Goal: Task Accomplishment & Management: Use online tool/utility

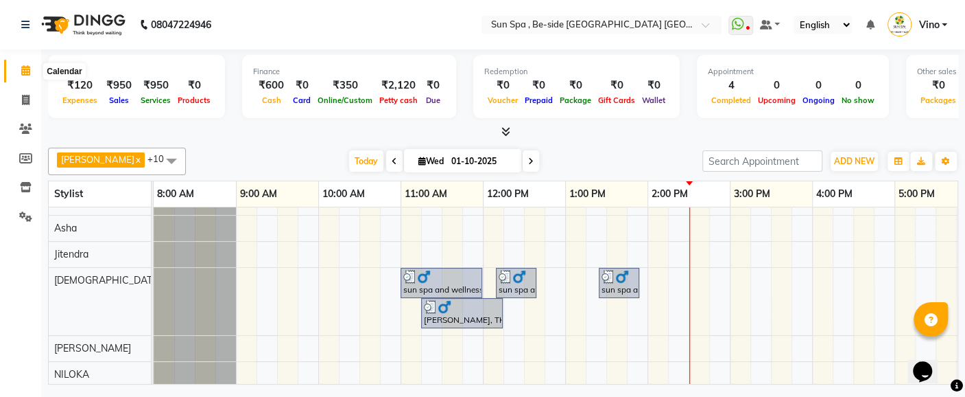
click at [25, 71] on icon at bounding box center [25, 70] width 9 height 10
click at [27, 97] on icon at bounding box center [26, 100] width 8 height 10
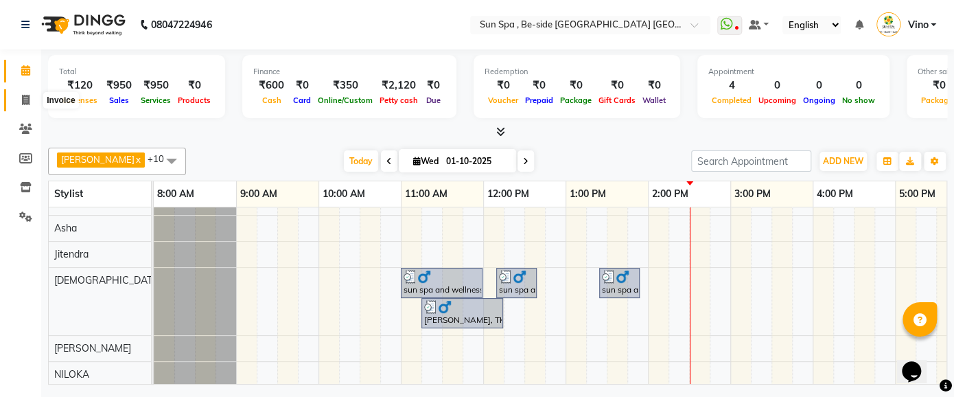
select select "service"
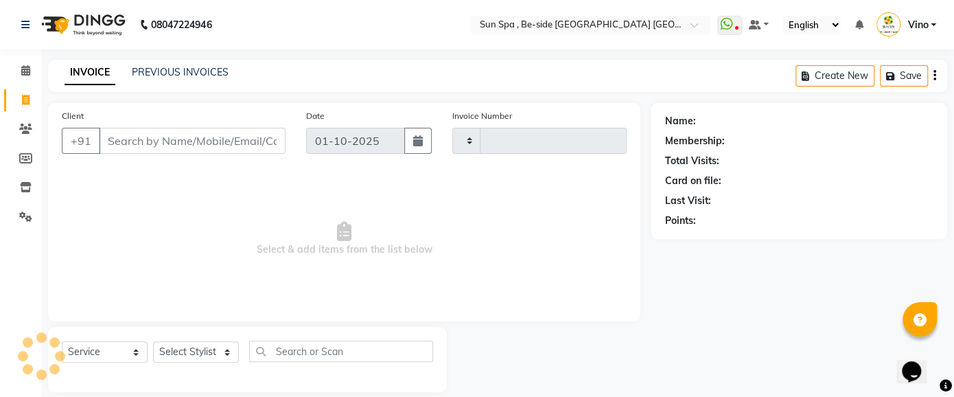
type input "1316"
select select "5782"
click at [178, 142] on input "Client" at bounding box center [192, 141] width 187 height 26
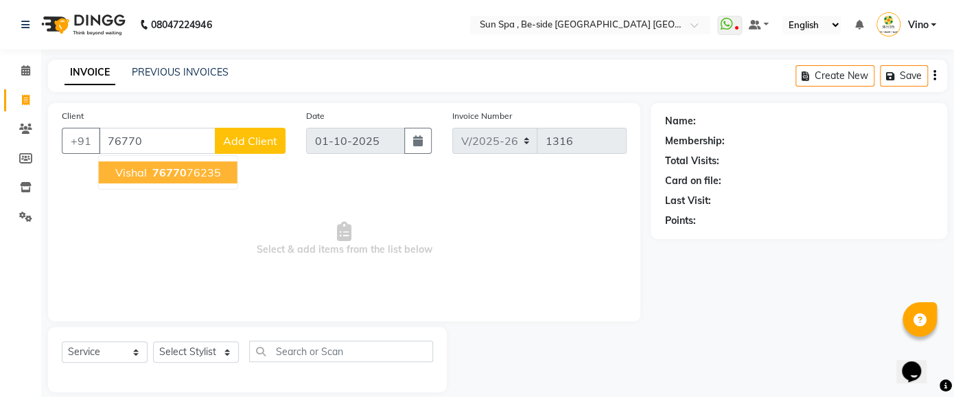
click at [182, 169] on span "76770" at bounding box center [169, 172] width 34 height 14
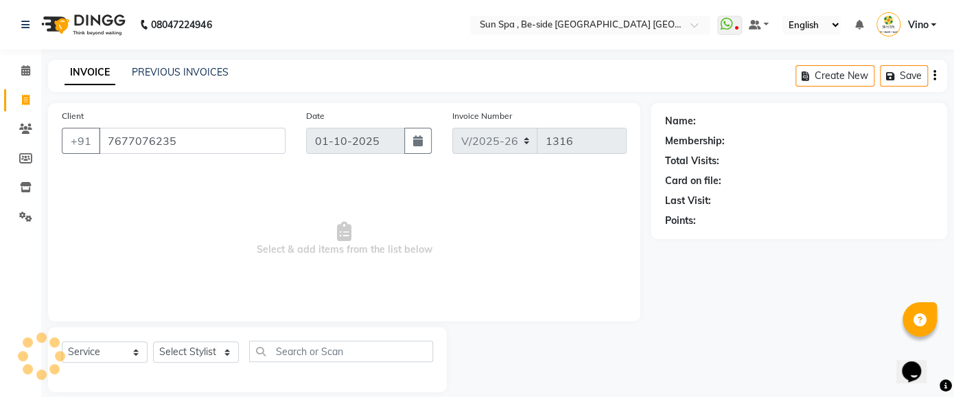
type input "7677076235"
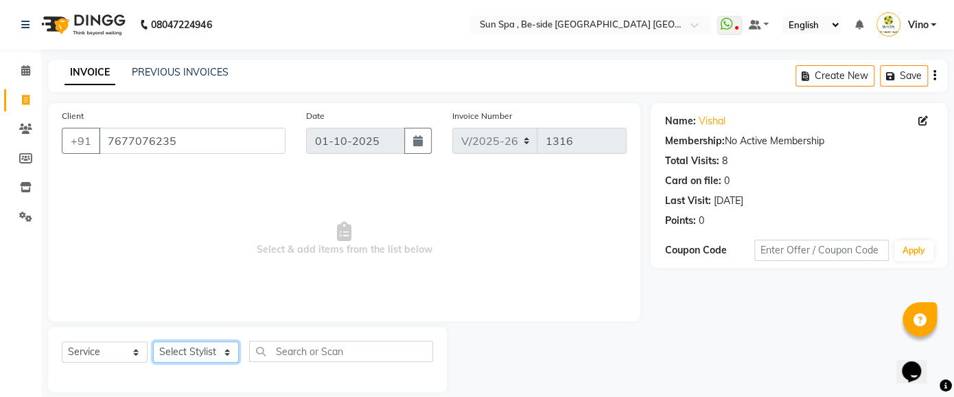
click at [225, 350] on select "Select Stylist Asha JELI Jitendra KAJAL tattoo Krishna Laxmi NILOKA Nisha kumar…" at bounding box center [196, 351] width 86 height 21
select select "70317"
click at [153, 341] on select "Select Stylist Asha JELI Jitendra KAJAL tattoo Krishna Laxmi NILOKA Nisha kumar…" at bounding box center [196, 351] width 86 height 21
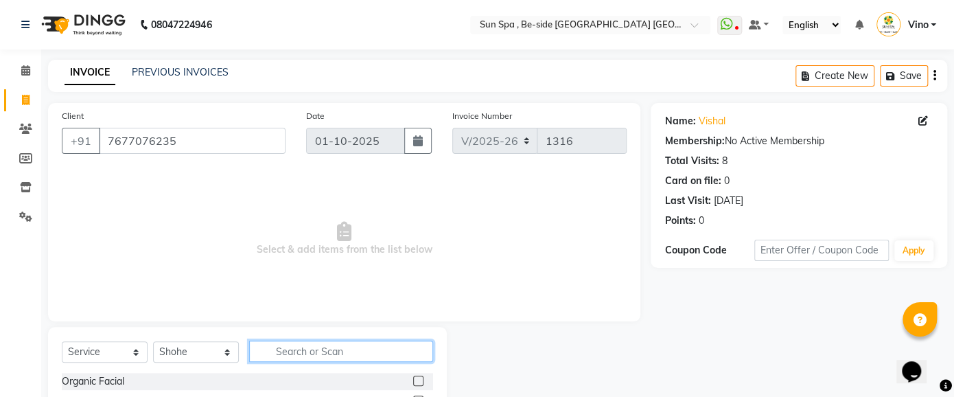
click at [344, 356] on input "text" at bounding box center [341, 350] width 184 height 21
type input "pe"
click at [416, 380] on label at bounding box center [418, 380] width 10 height 10
click at [416, 380] on input "checkbox" at bounding box center [417, 381] width 9 height 9
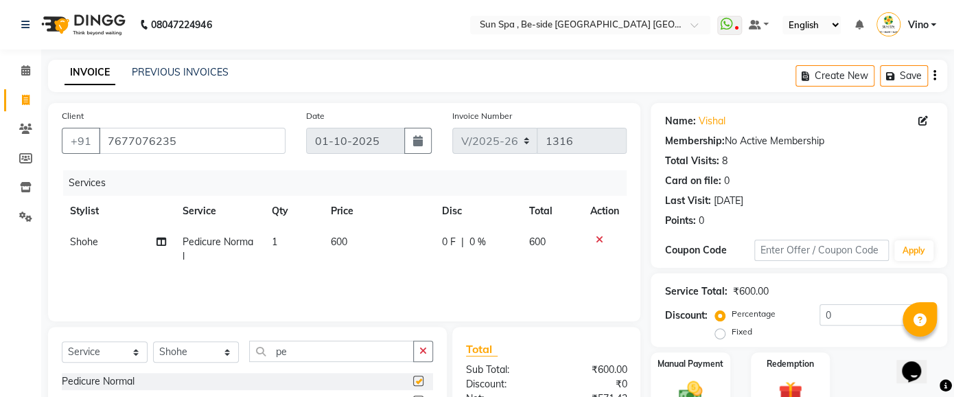
checkbox input "false"
click at [346, 250] on td "600" at bounding box center [377, 248] width 111 height 45
select select "70317"
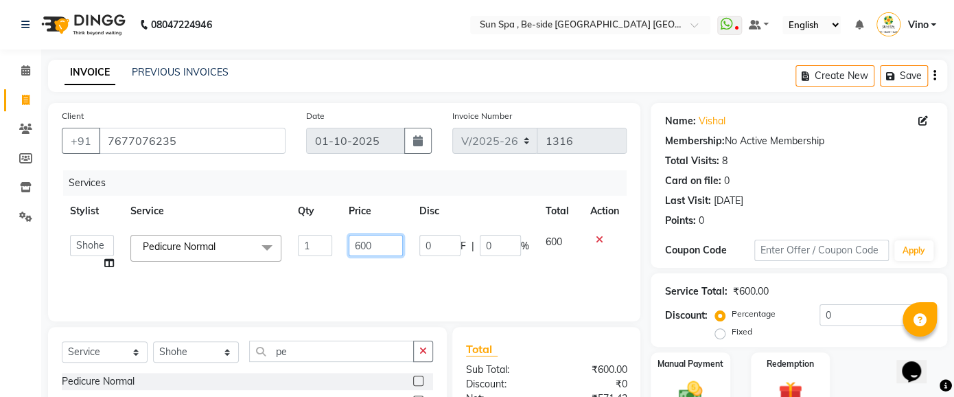
click at [384, 250] on input "600" at bounding box center [376, 245] width 54 height 21
type input "6"
type input "500"
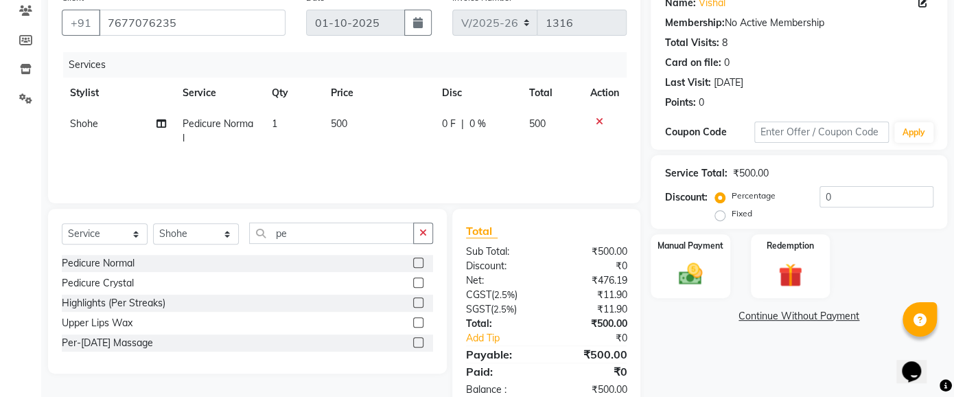
scroll to position [119, 0]
click at [226, 233] on select "Select Stylist Asha JELI Jitendra KAJAL tattoo Krishna Laxmi NILOKA Nisha kumar…" at bounding box center [196, 232] width 86 height 21
select select "40008"
click at [153, 222] on select "Select Stylist Asha JELI Jitendra KAJAL tattoo Krishna Laxmi NILOKA Nisha kumar…" at bounding box center [196, 232] width 86 height 21
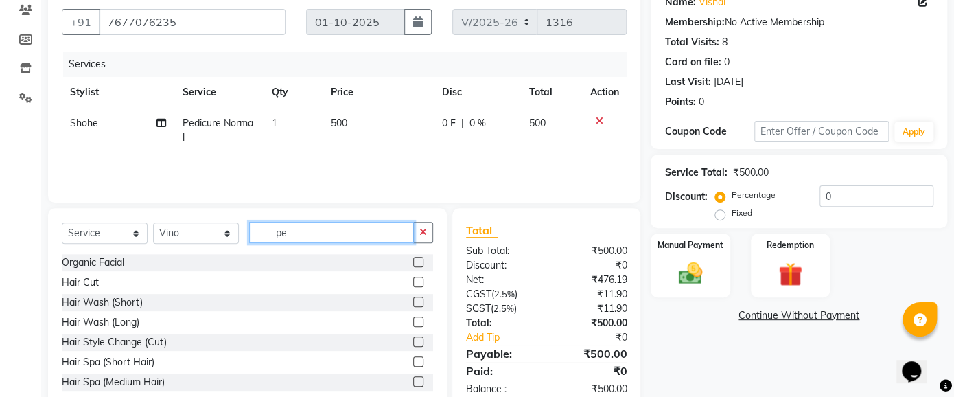
click at [319, 235] on input "pe" at bounding box center [331, 232] width 165 height 21
type input "p"
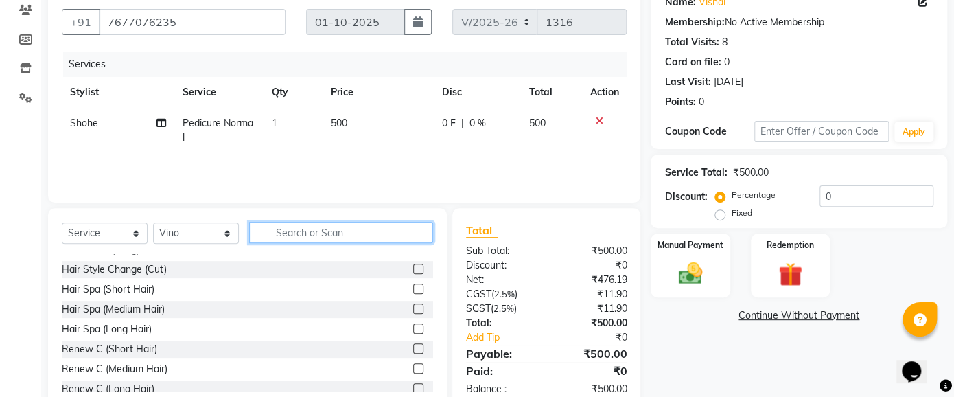
scroll to position [110, 0]
click at [322, 236] on input "text" at bounding box center [341, 232] width 184 height 21
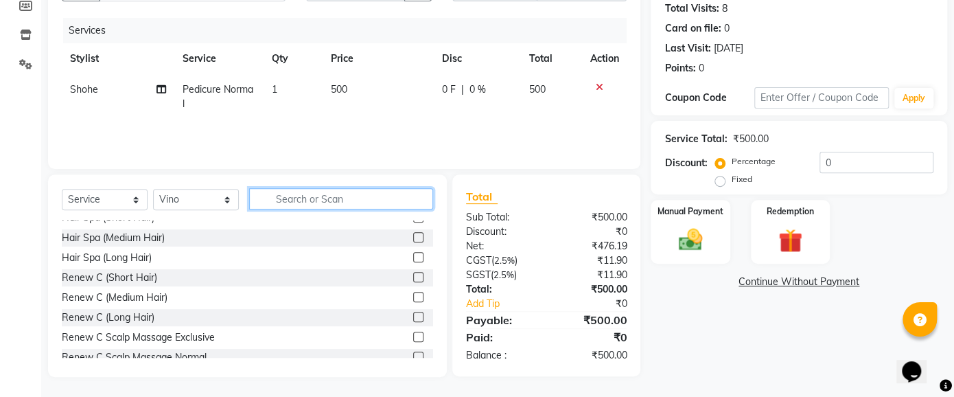
scroll to position [121, 0]
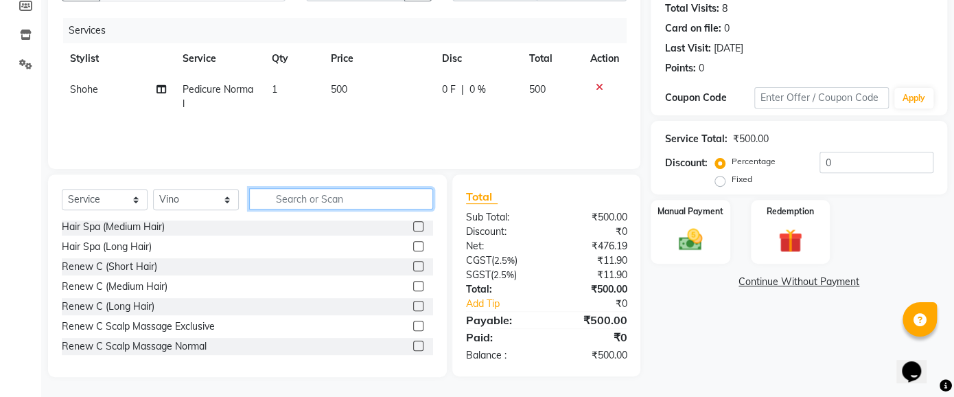
click at [310, 196] on input "text" at bounding box center [341, 198] width 184 height 21
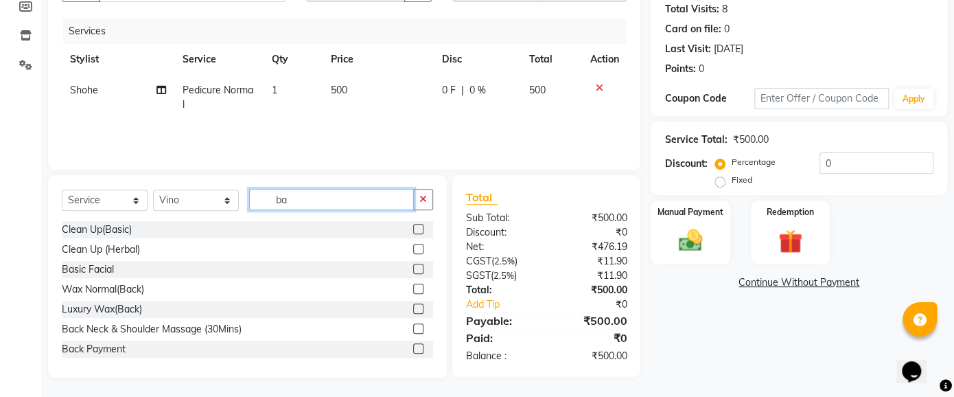
scroll to position [152, 0]
type input "ba"
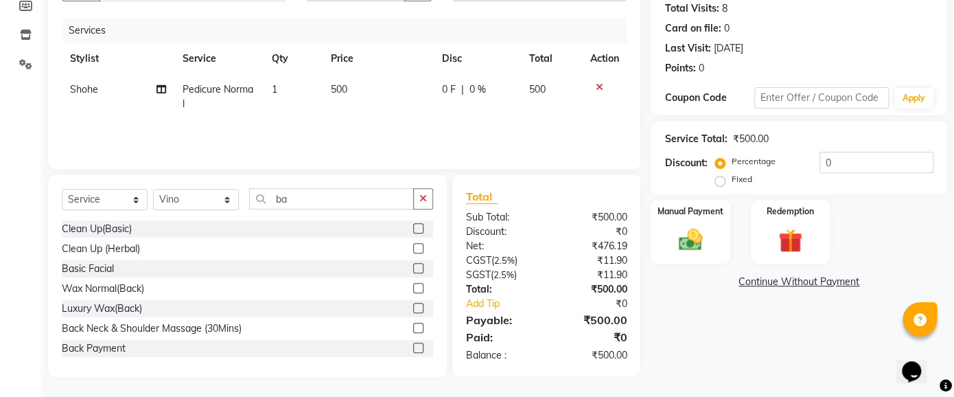
click at [413, 324] on label at bounding box center [418, 327] width 10 height 10
click at [413, 324] on input "checkbox" at bounding box center [417, 328] width 9 height 9
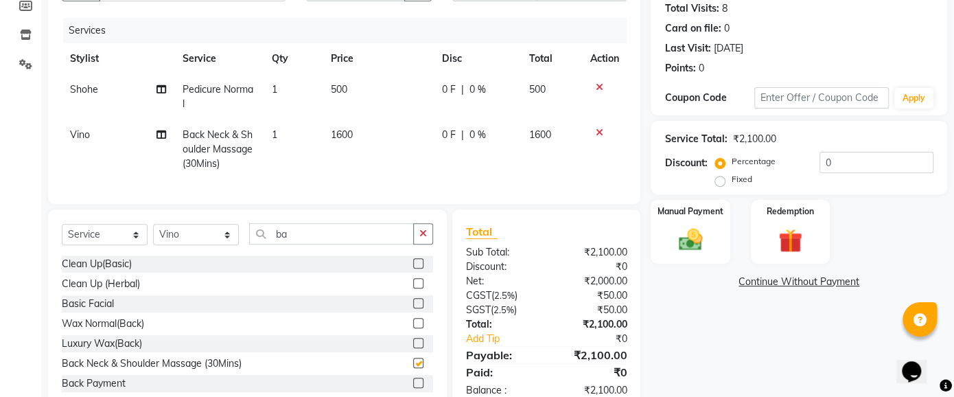
checkbox input "false"
click at [355, 136] on td "1600" at bounding box center [377, 149] width 111 height 60
select select "40008"
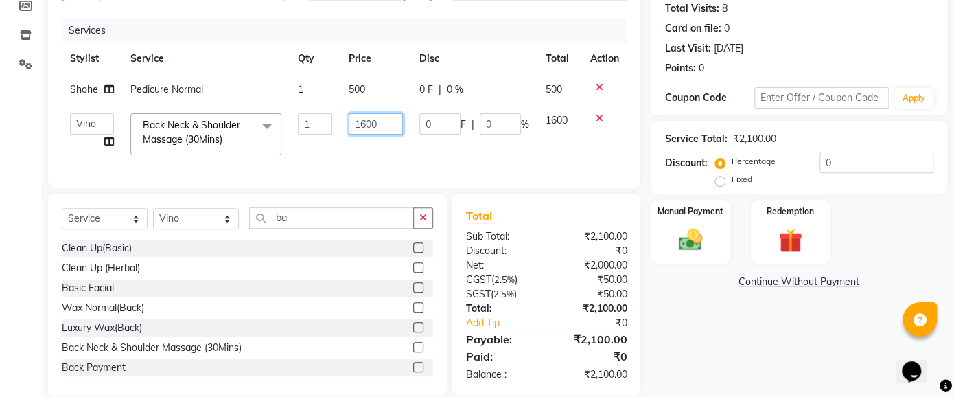
click at [388, 124] on input "1600" at bounding box center [376, 123] width 54 height 21
type input "1500"
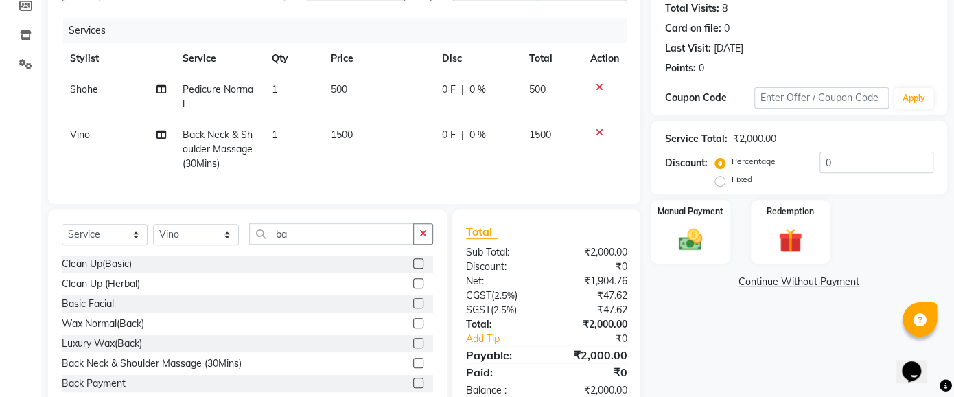
click at [328, 134] on td "1500" at bounding box center [377, 149] width 111 height 60
select select "40008"
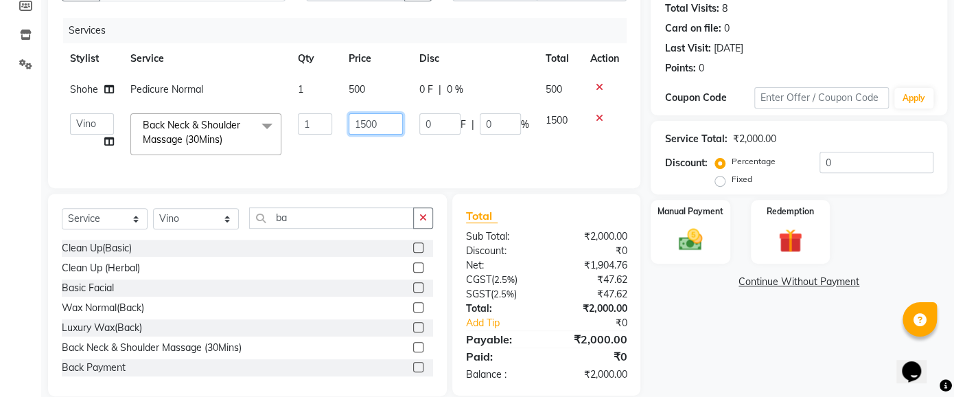
click at [386, 128] on input "1500" at bounding box center [376, 123] width 54 height 21
type input "1000"
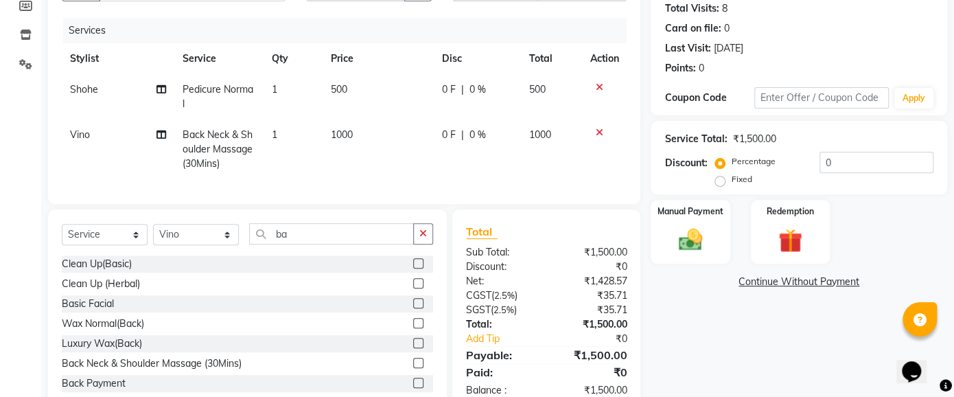
scroll to position [200, 0]
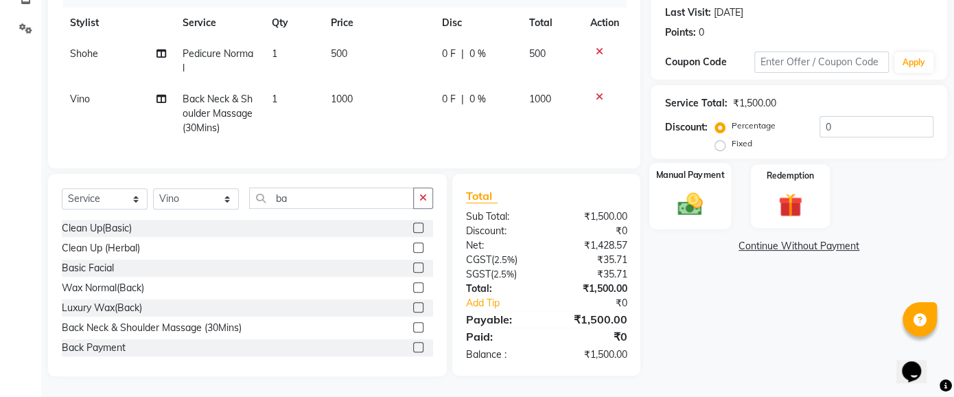
click at [696, 189] on img at bounding box center [690, 203] width 40 height 29
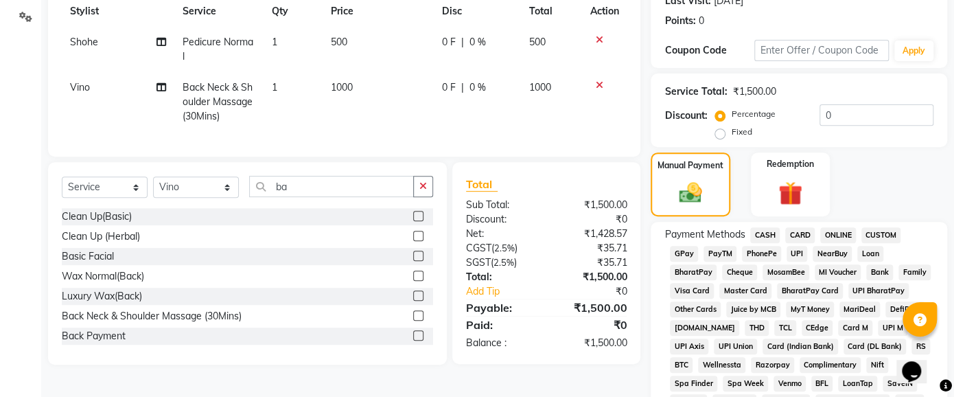
click at [762, 232] on span "CASH" at bounding box center [765, 235] width 30 height 16
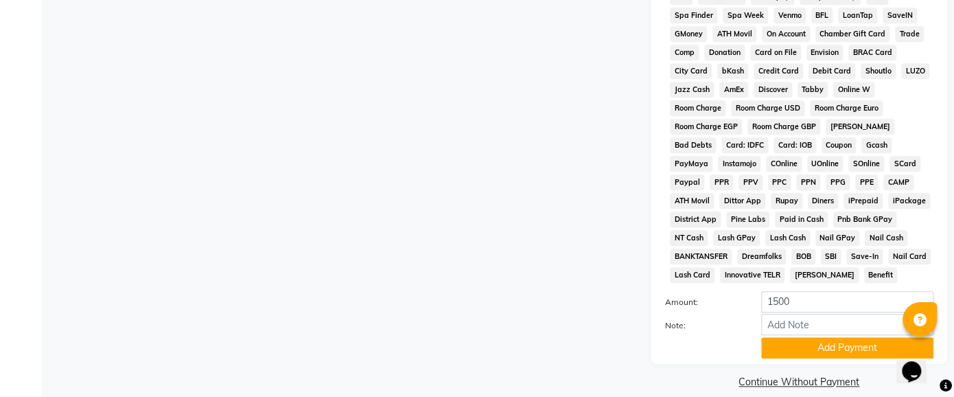
click at [829, 337] on button "Add Payment" at bounding box center [847, 347] width 172 height 21
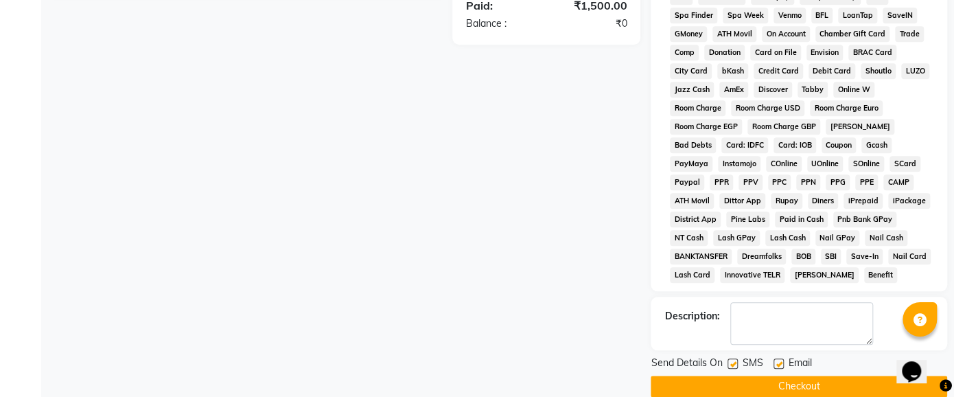
click at [810, 375] on button "Checkout" at bounding box center [798, 385] width 296 height 21
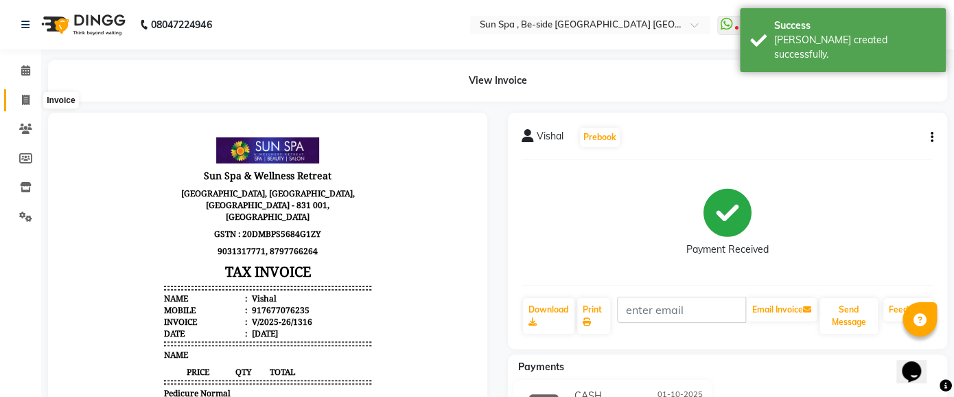
click at [25, 99] on icon at bounding box center [26, 100] width 8 height 10
select select "service"
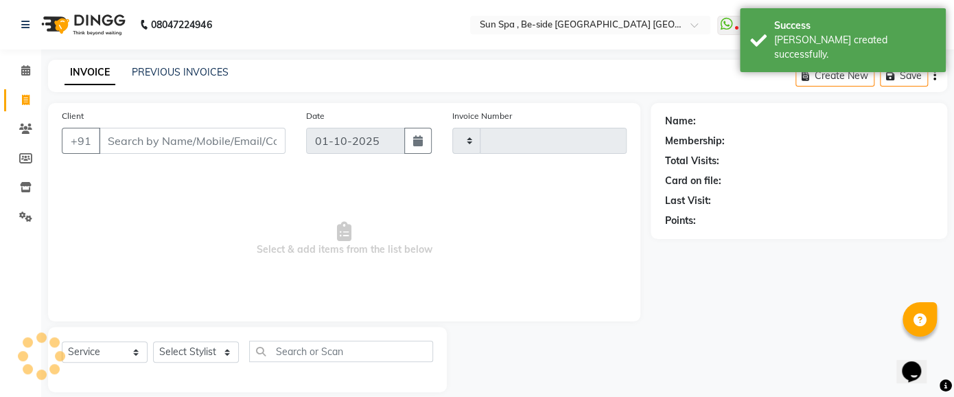
type input "1317"
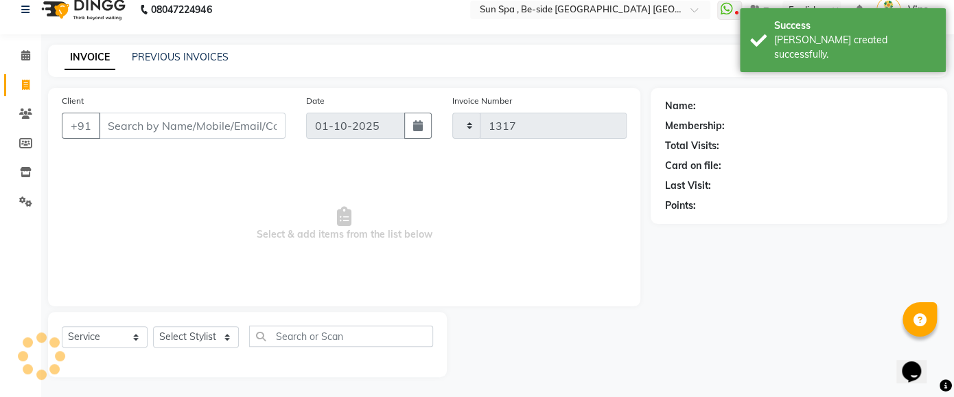
select select "5782"
click at [25, 53] on icon at bounding box center [25, 55] width 9 height 10
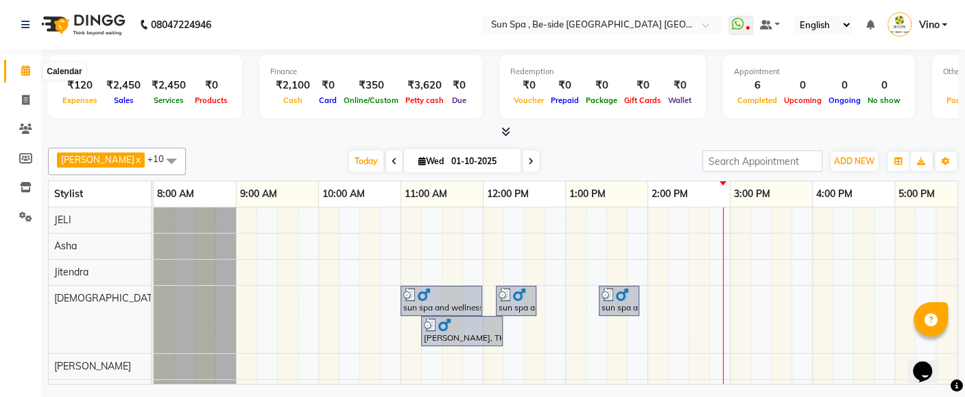
click at [27, 71] on icon at bounding box center [25, 70] width 9 height 10
